Goal: Task Accomplishment & Management: Use online tool/utility

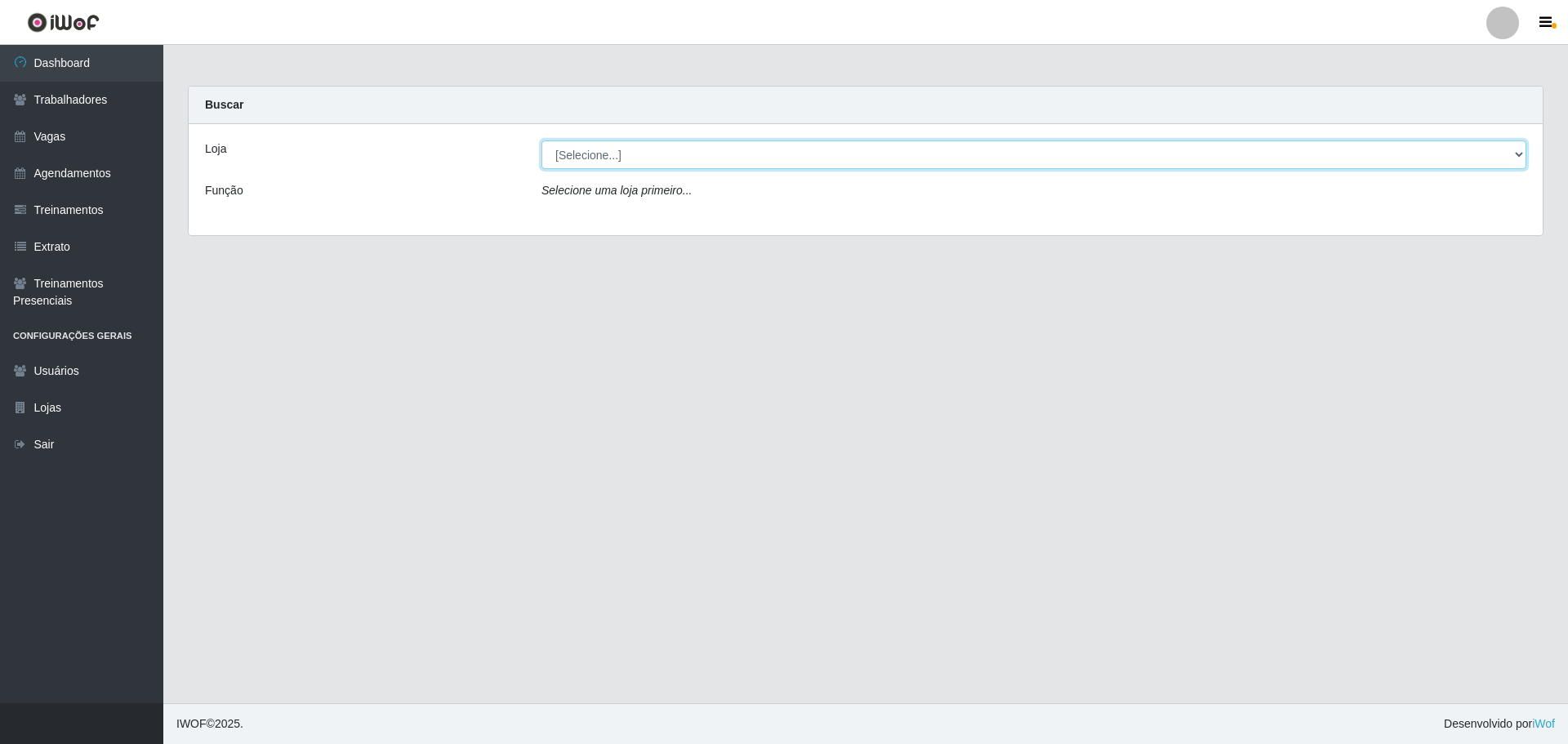
click at [649, 159] on select "[Selecione...] O ROSÁRIO ALIMENTOS" at bounding box center [1033, 155] width 984 height 29
select select "349"
click at [541, 141] on select "[Selecione...] O ROSÁRIO ALIMENTOS" at bounding box center [1033, 155] width 984 height 29
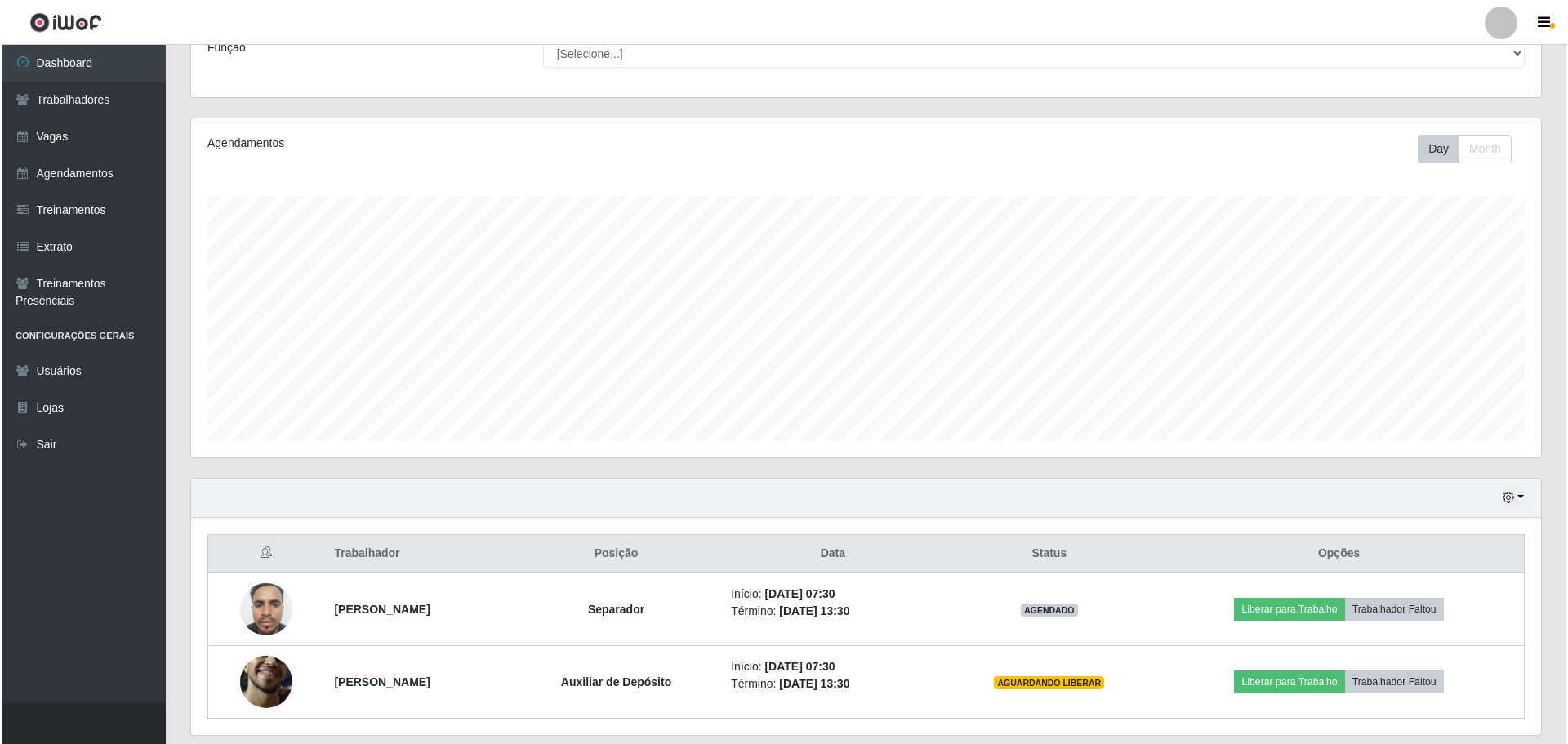
scroll to position [339, 1350]
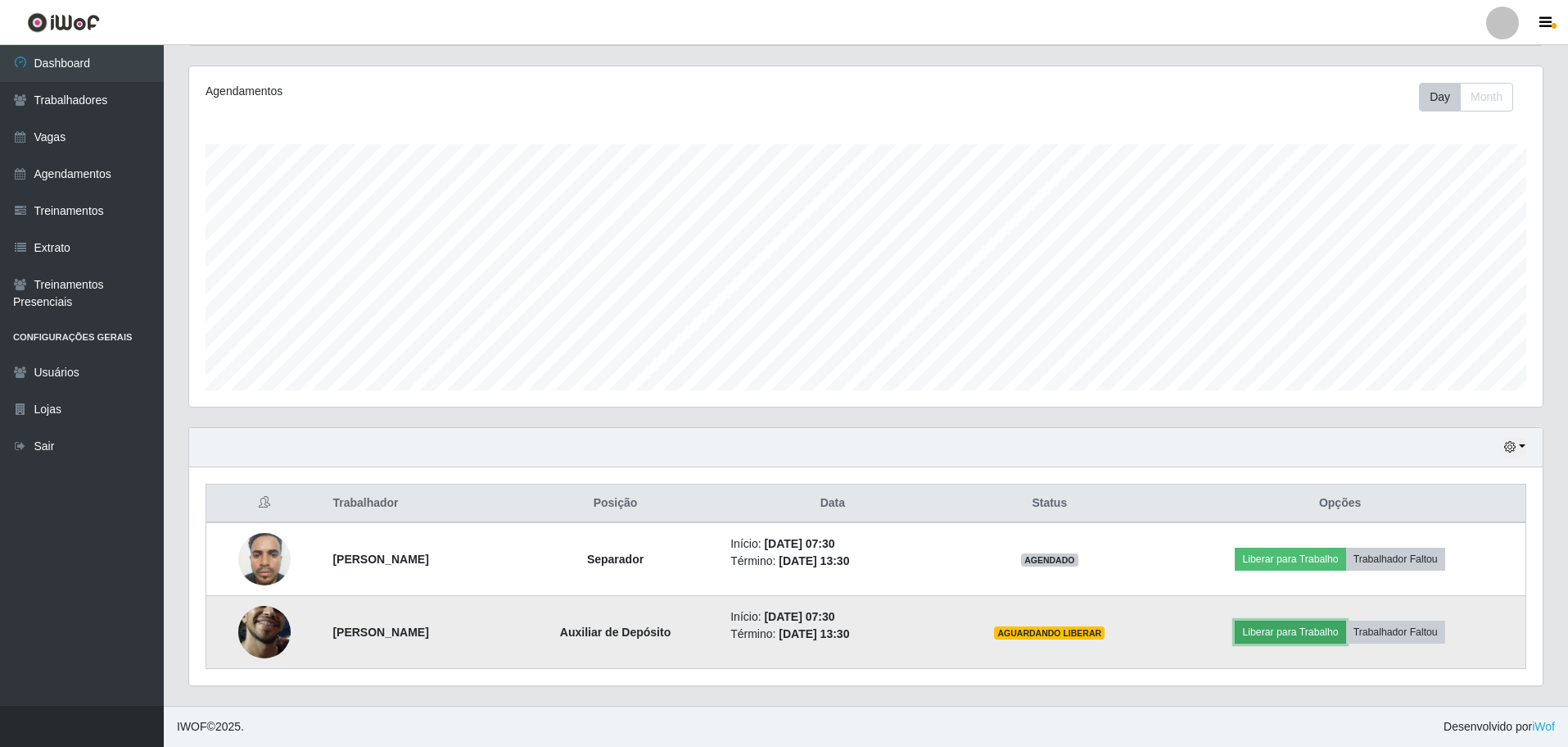
click at [1300, 638] on button "Liberar para Trabalho" at bounding box center [1290, 632] width 110 height 23
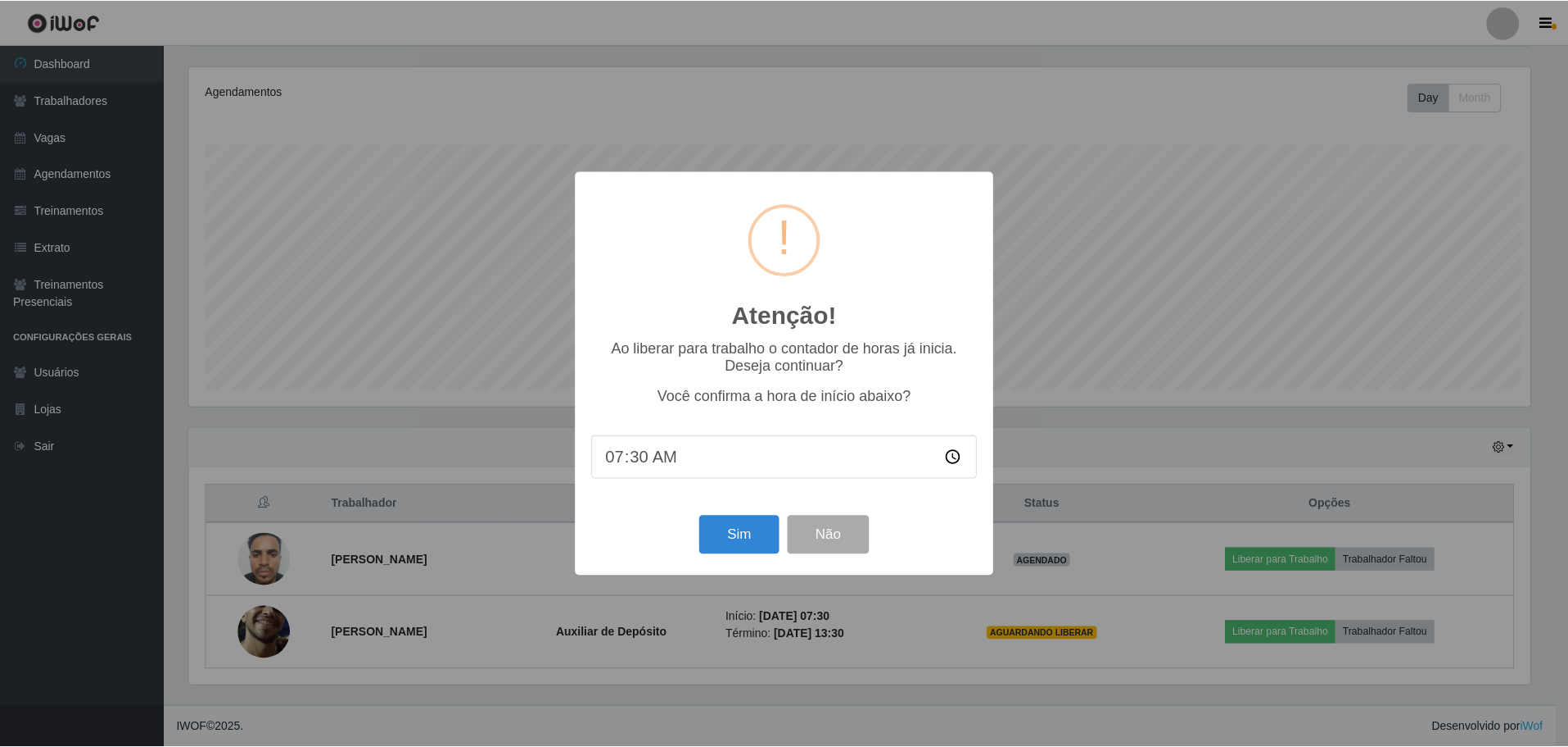
scroll to position [340, 1345]
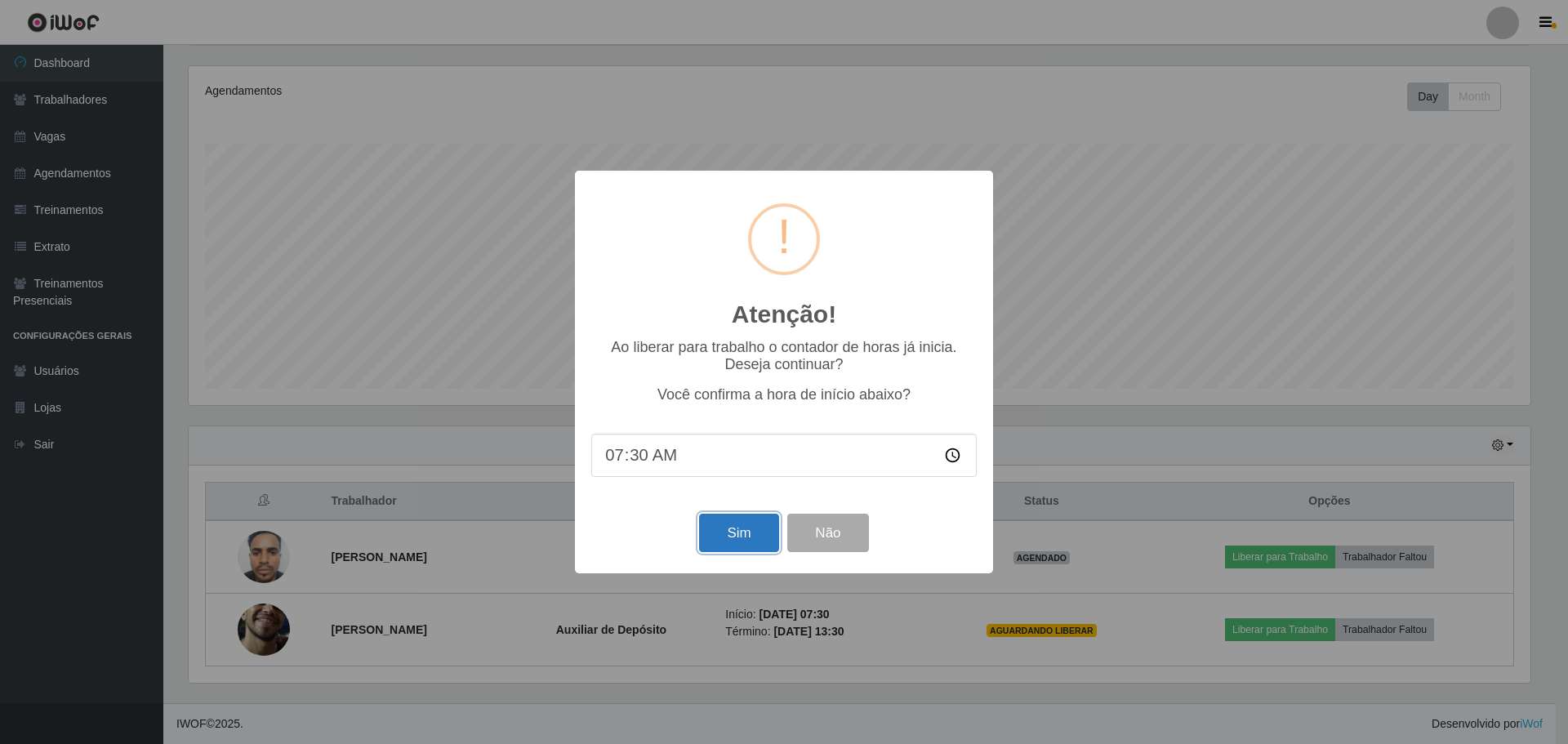
click at [755, 533] on button "Sim" at bounding box center [739, 533] width 79 height 38
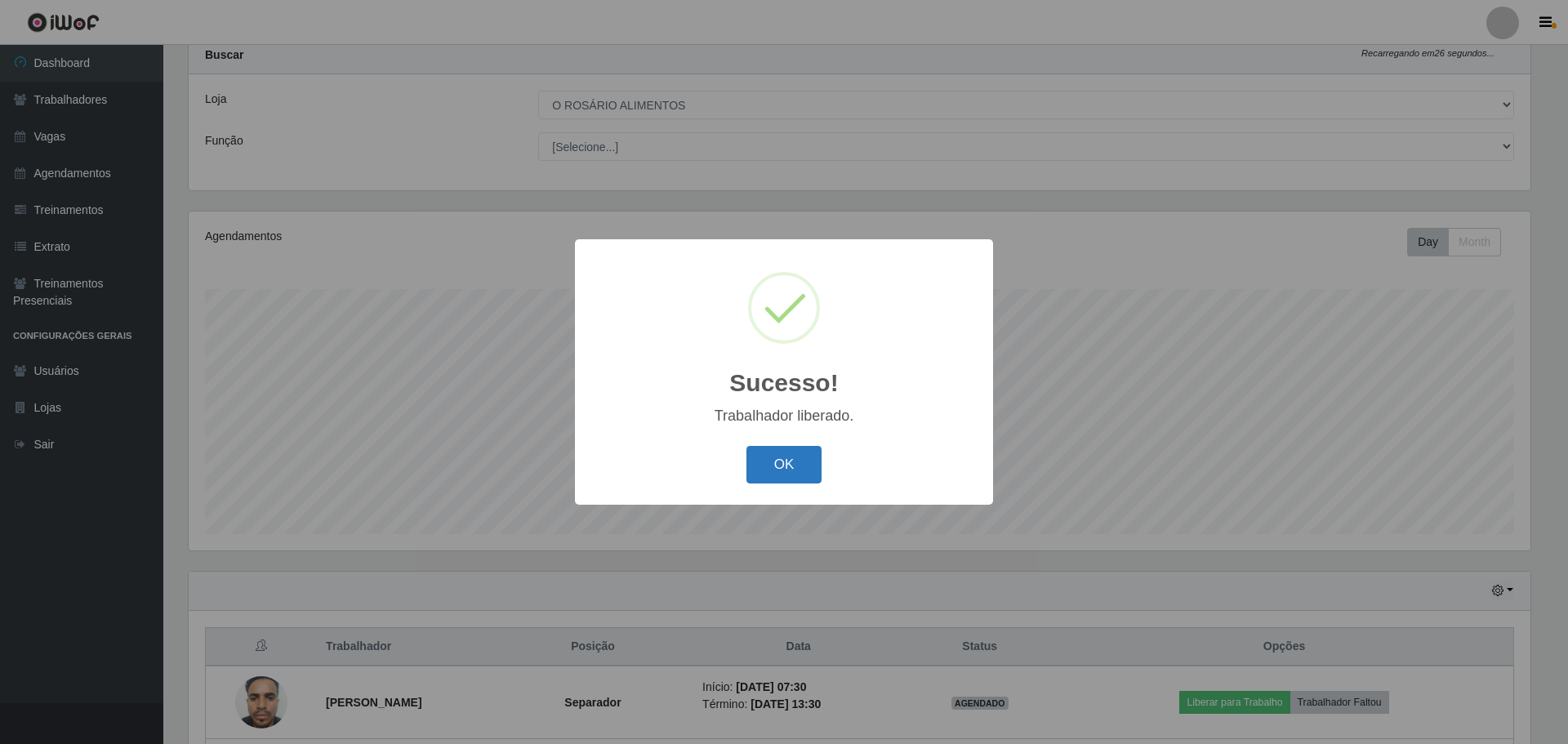
click at [767, 473] on button "OK" at bounding box center [784, 465] width 76 height 38
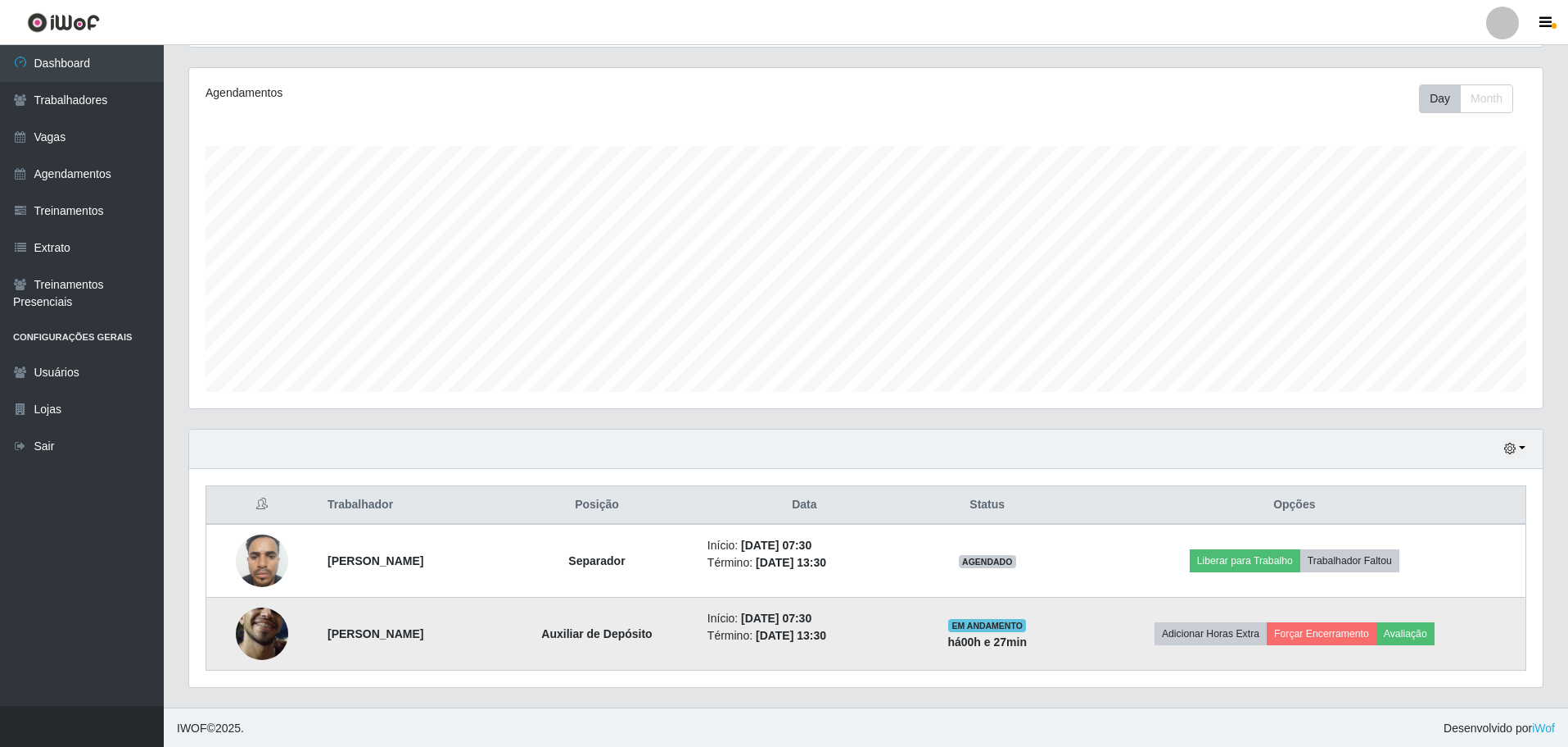
scroll to position [196, 0]
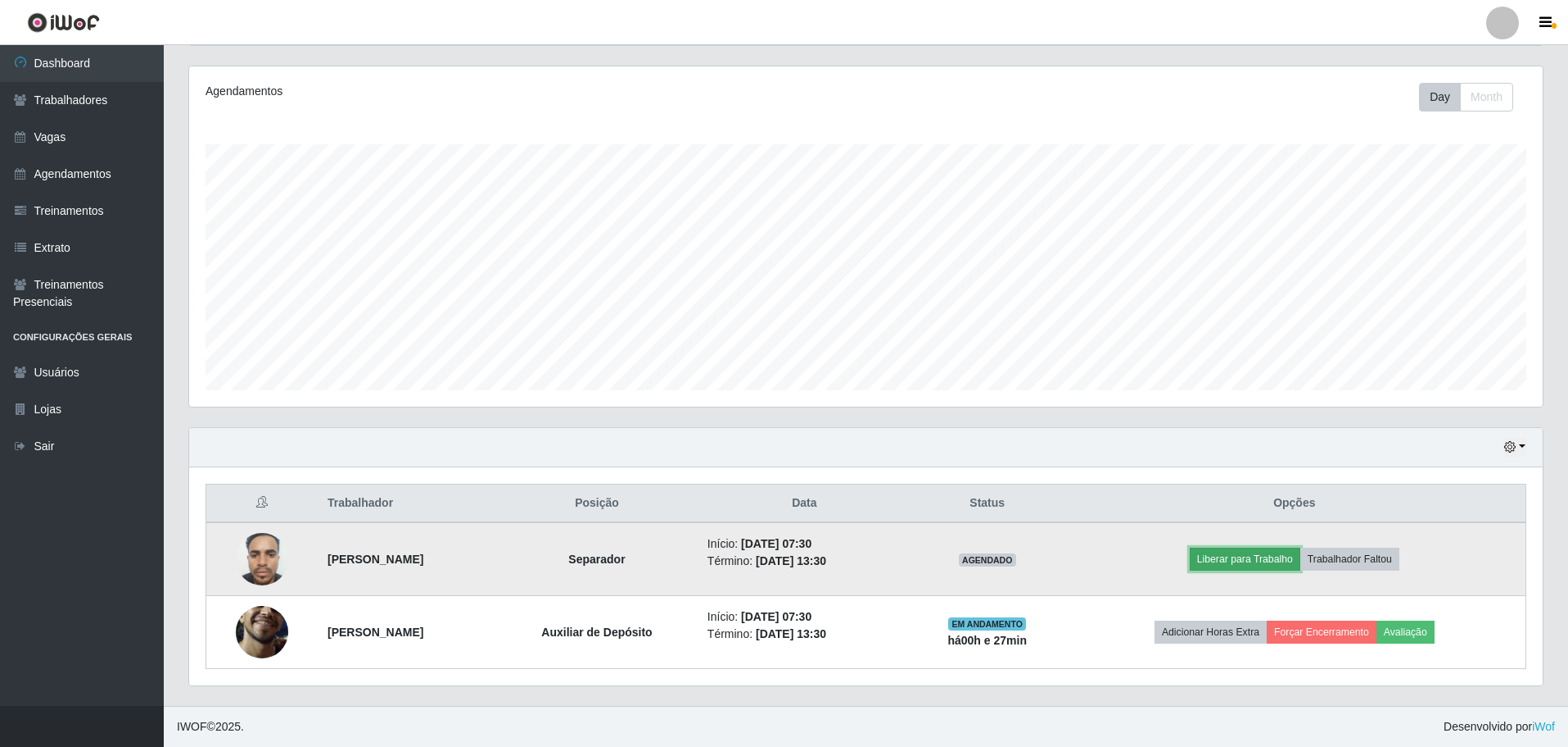
click at [1268, 569] on button "Liberar para Trabalho" at bounding box center [1245, 559] width 110 height 23
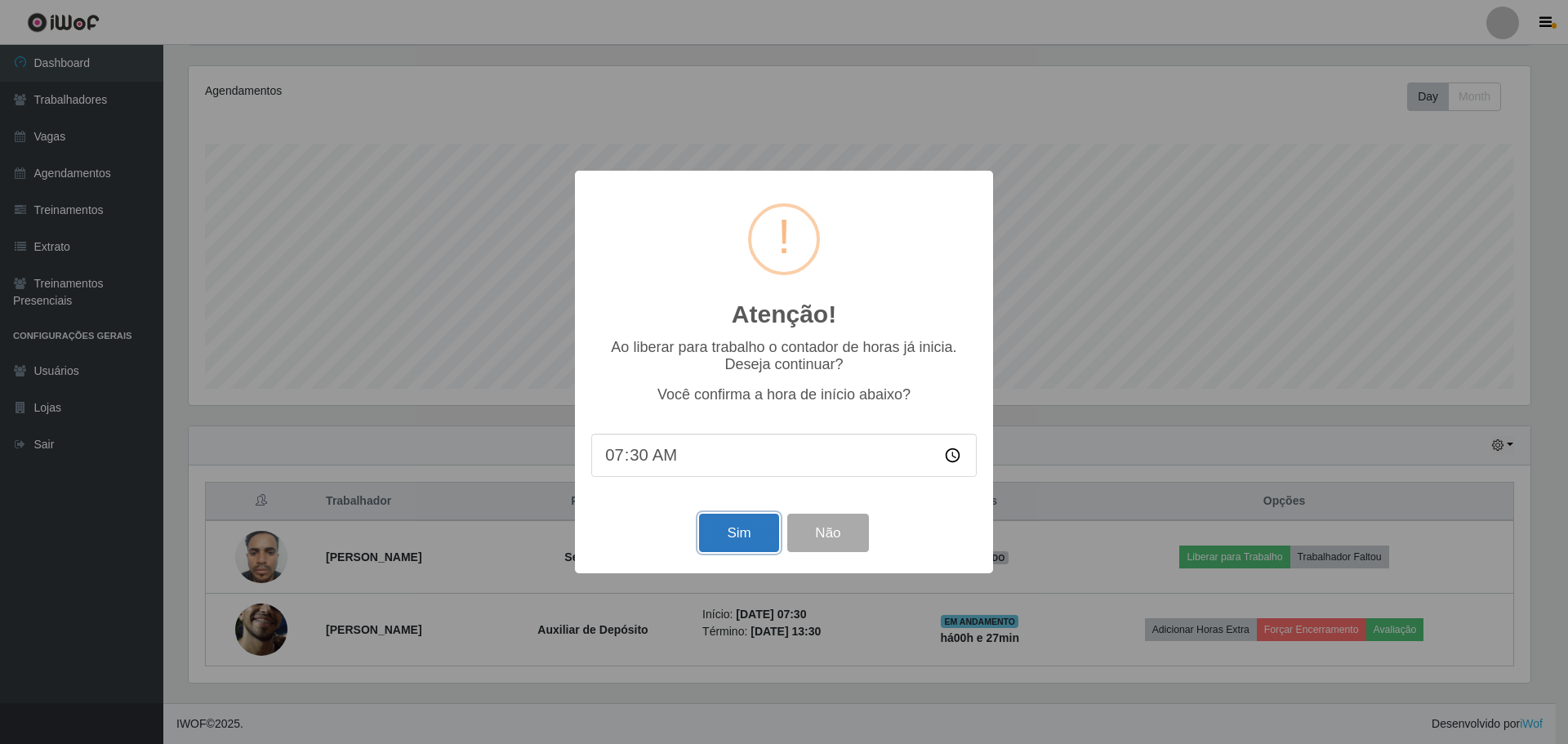
click at [748, 532] on button "Sim" at bounding box center [739, 533] width 79 height 38
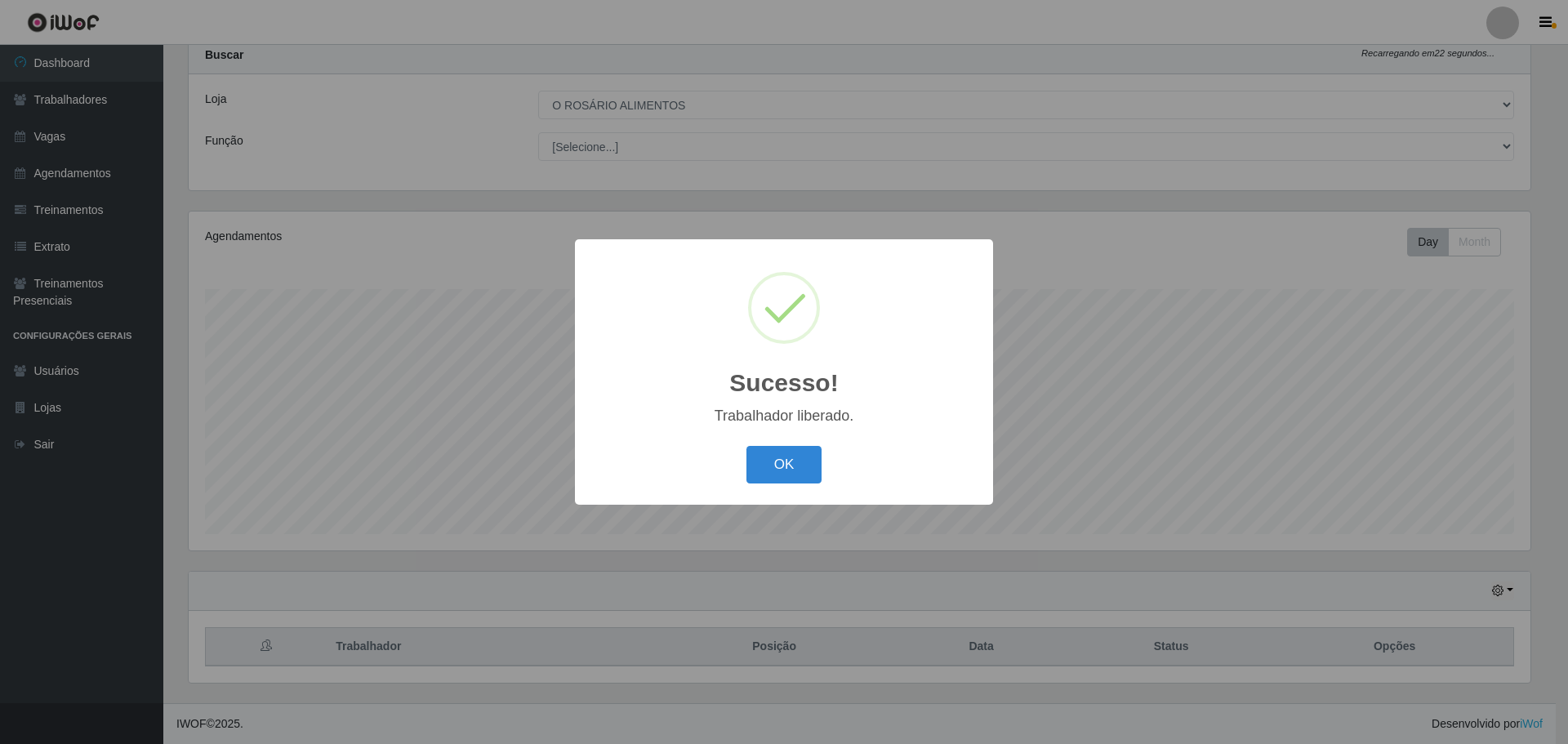
click at [1285, 567] on div "Sucesso! × Trabalhador liberado. OK Cancel" at bounding box center [784, 372] width 1568 height 744
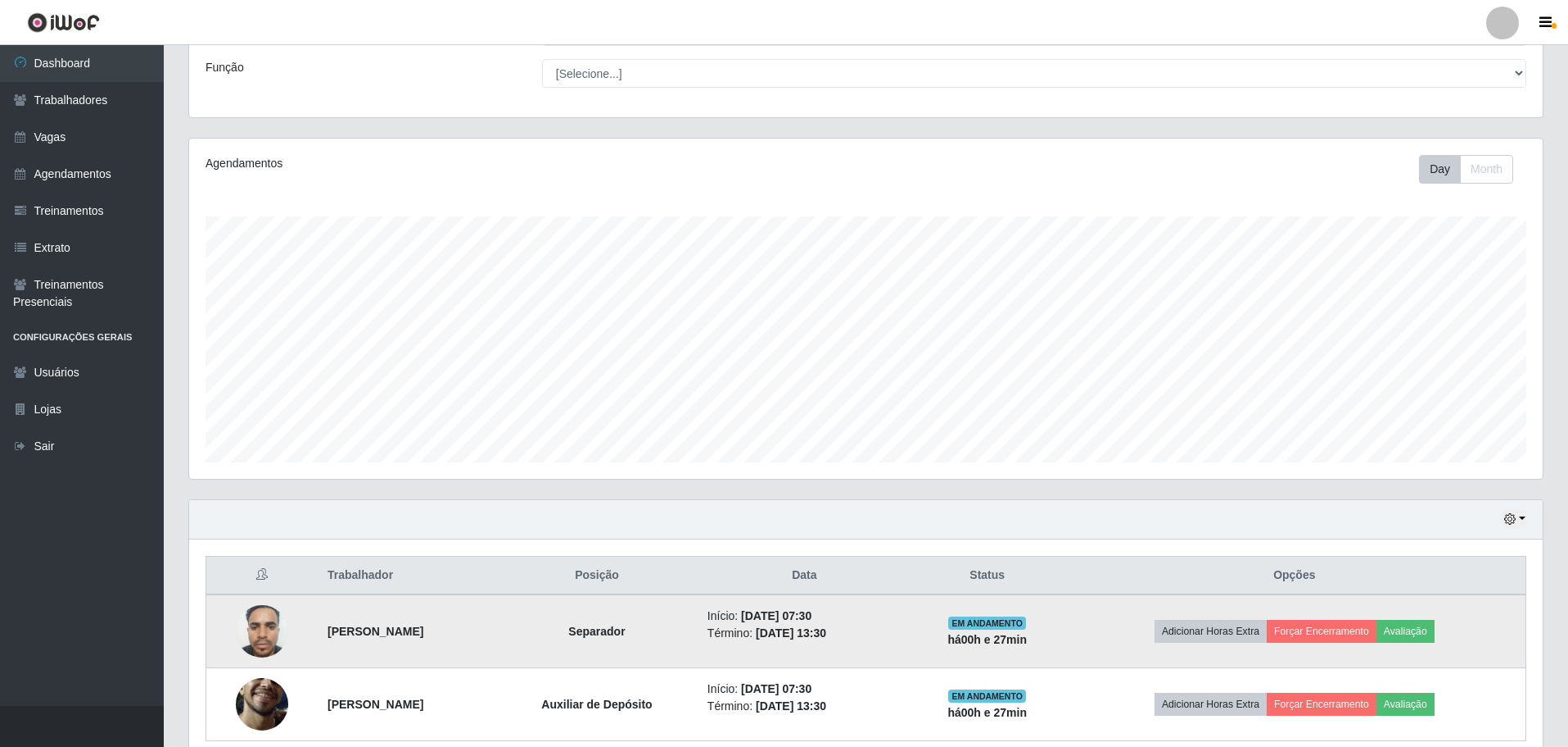
scroll to position [196, 0]
